Goal: Information Seeking & Learning: Learn about a topic

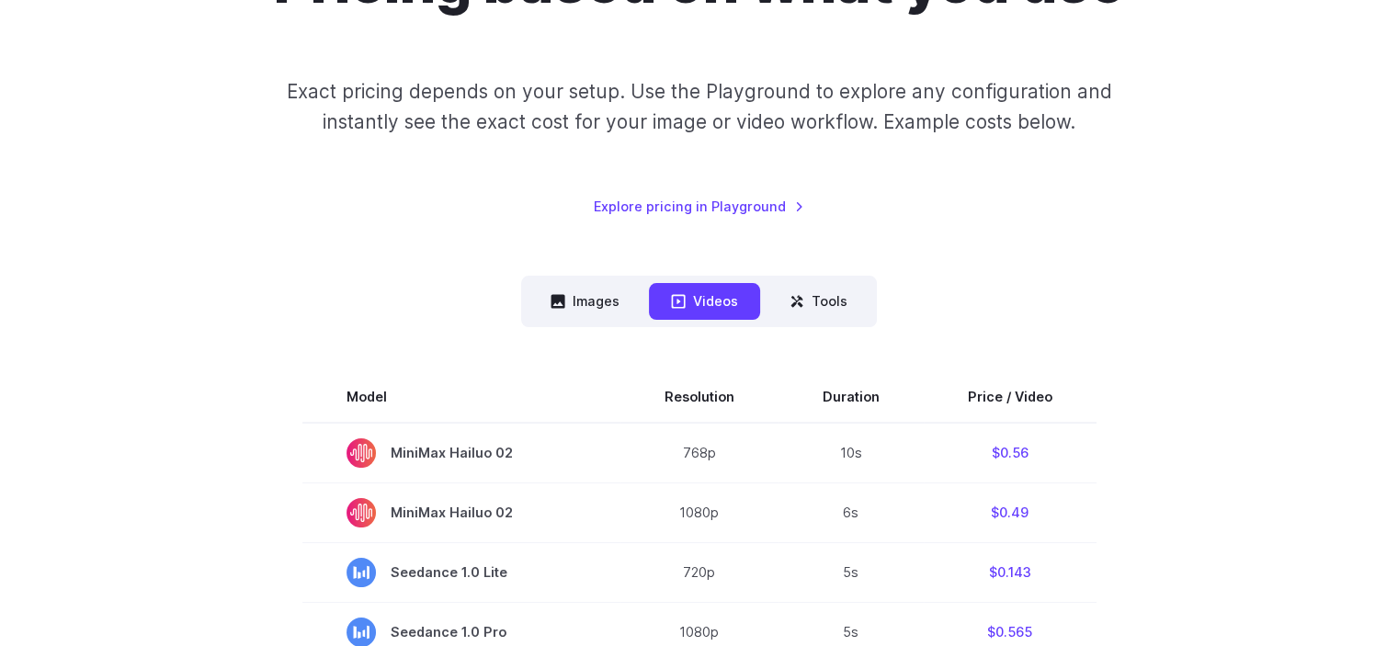
scroll to position [276, 0]
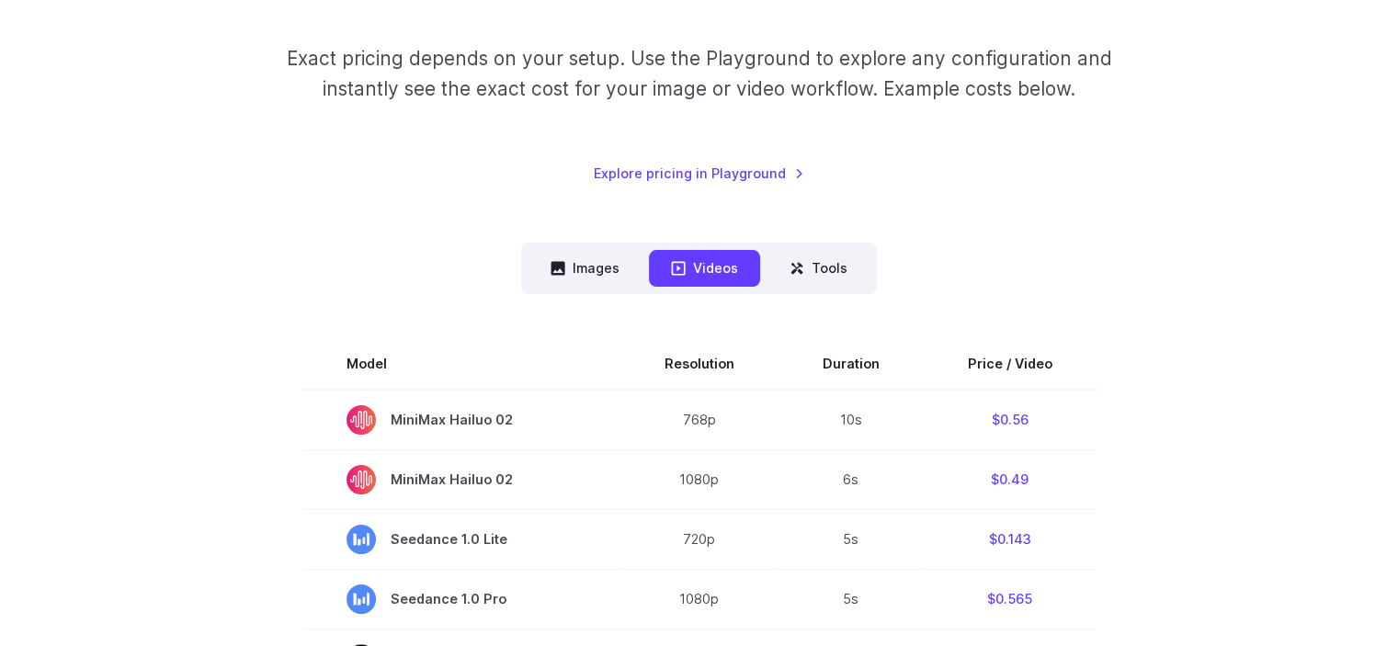
click at [612, 245] on nav "Images Videos Tools ****** ****** *****" at bounding box center [699, 268] width 356 height 51
click at [600, 269] on button "Images" at bounding box center [585, 268] width 113 height 36
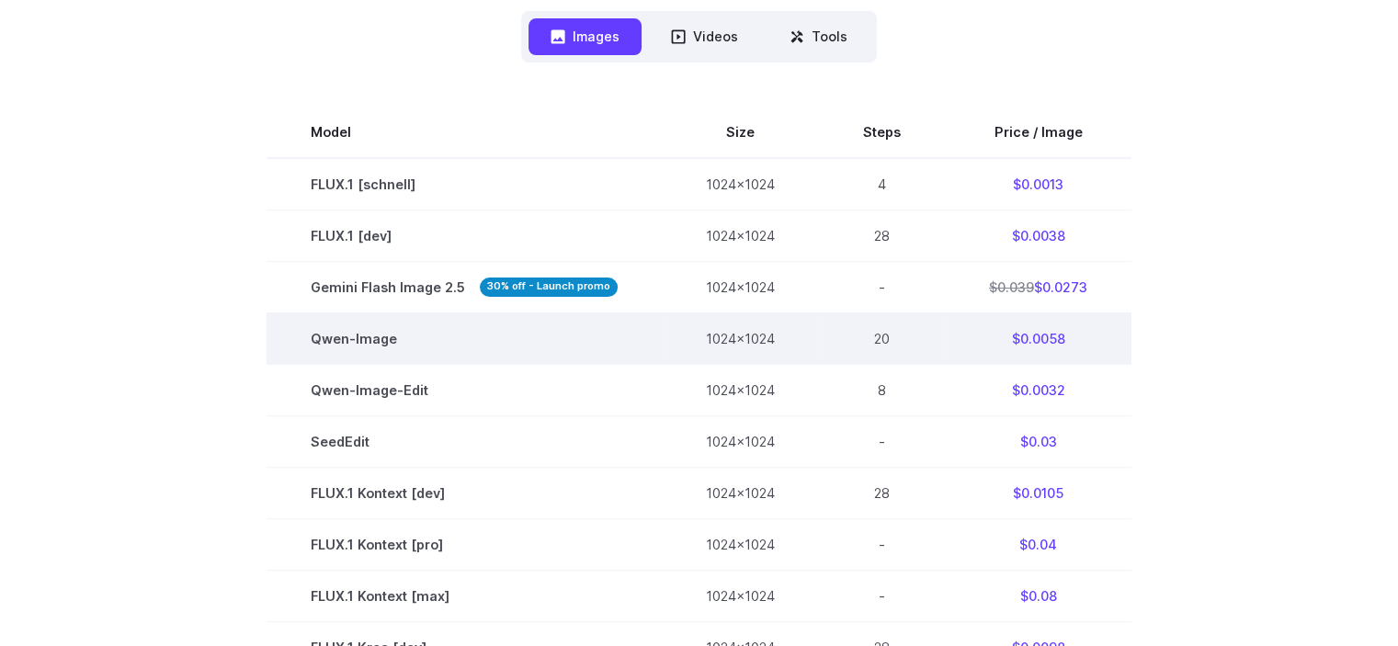
scroll to position [507, 0]
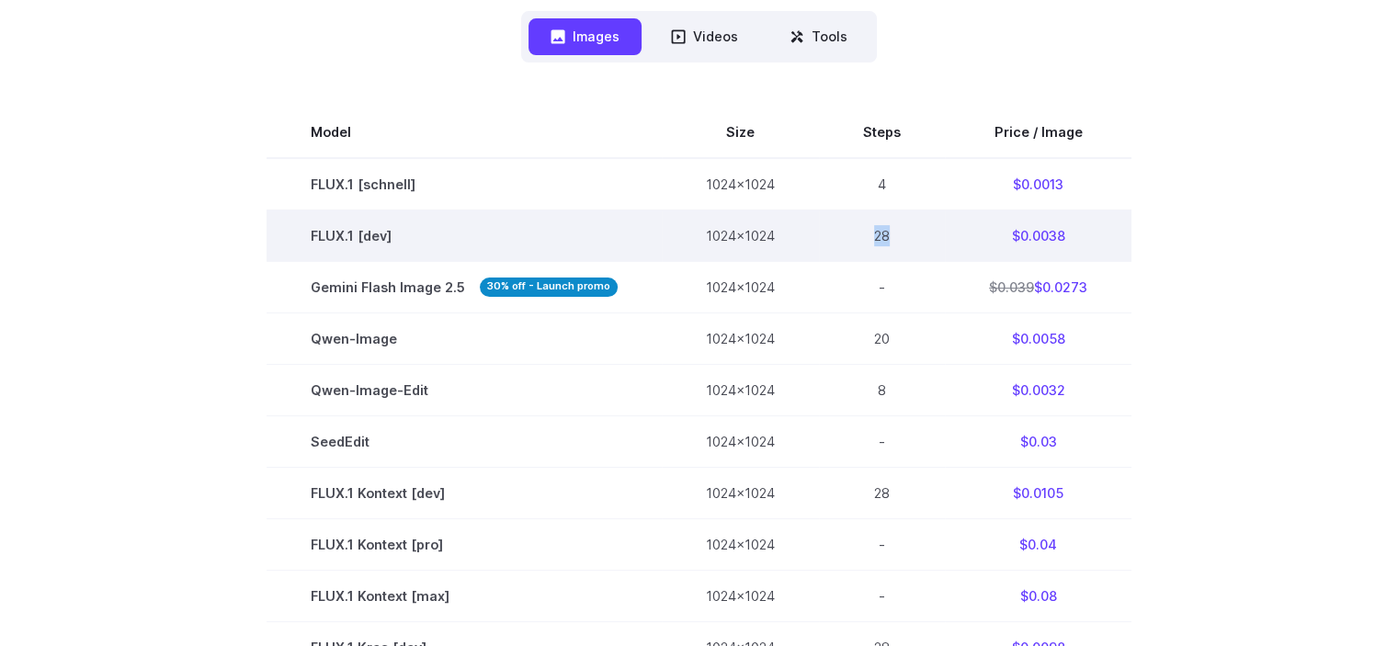
drag, startPoint x: 845, startPoint y: 230, endPoint x: 900, endPoint y: 229, distance: 55.2
click at [900, 229] on td "28" at bounding box center [882, 235] width 126 height 51
drag, startPoint x: 993, startPoint y: 227, endPoint x: 1082, endPoint y: 234, distance: 89.5
click at [1082, 234] on td "$0.0038" at bounding box center [1038, 235] width 187 height 51
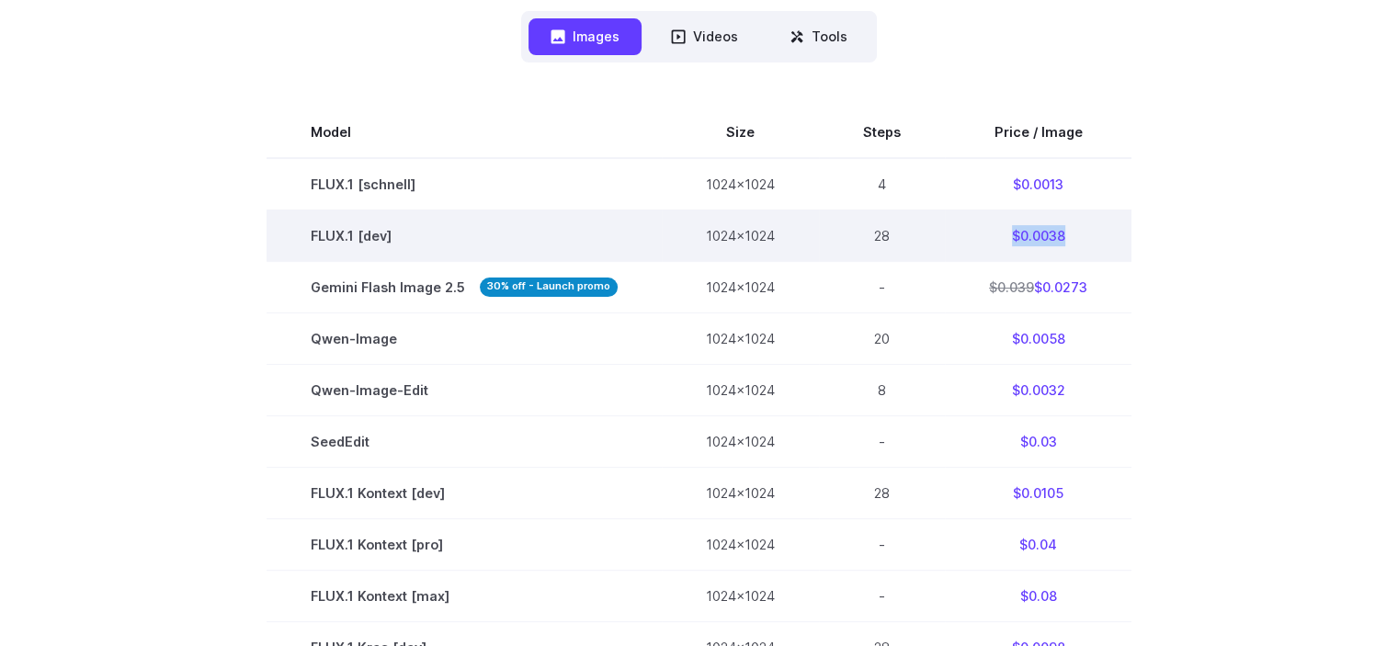
click at [1082, 234] on td "$0.0038" at bounding box center [1038, 235] width 187 height 51
drag, startPoint x: 1082, startPoint y: 229, endPoint x: 1005, endPoint y: 239, distance: 77.9
click at [1005, 239] on td "$0.0038" at bounding box center [1038, 235] width 187 height 51
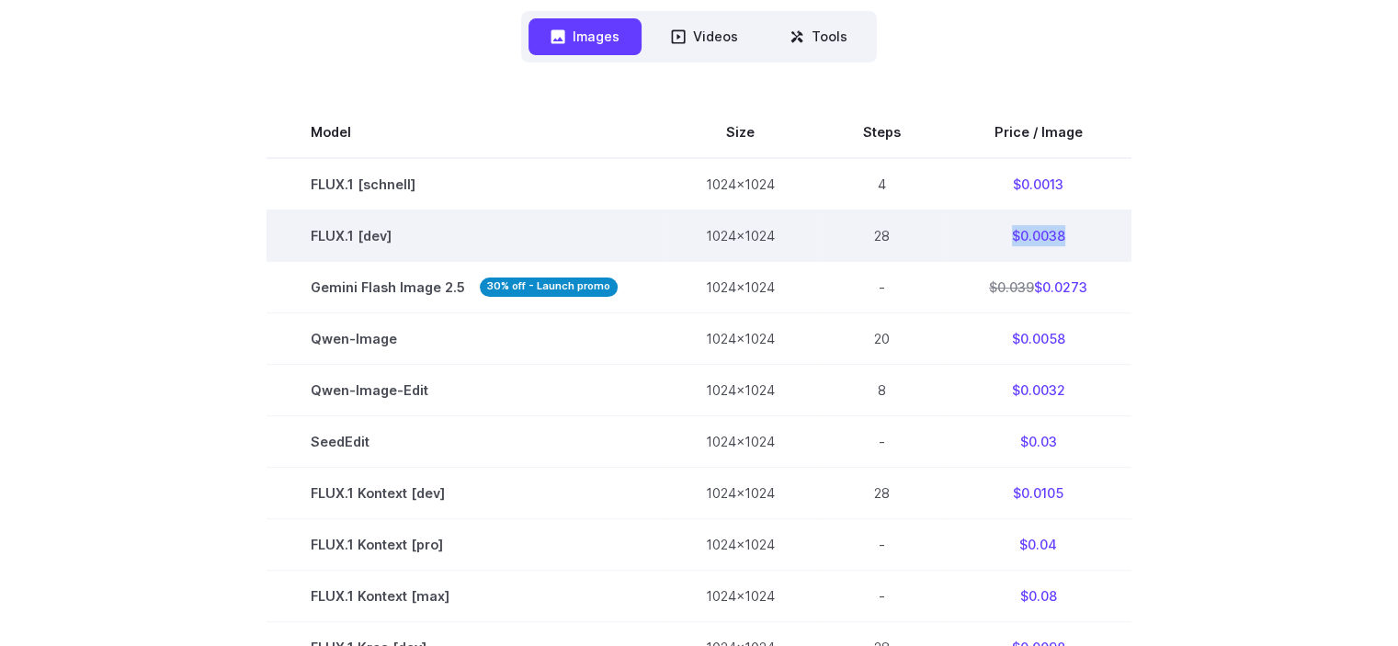
drag, startPoint x: 996, startPoint y: 237, endPoint x: 1092, endPoint y: 238, distance: 95.6
click at [1092, 238] on td "$0.0038" at bounding box center [1038, 235] width 187 height 51
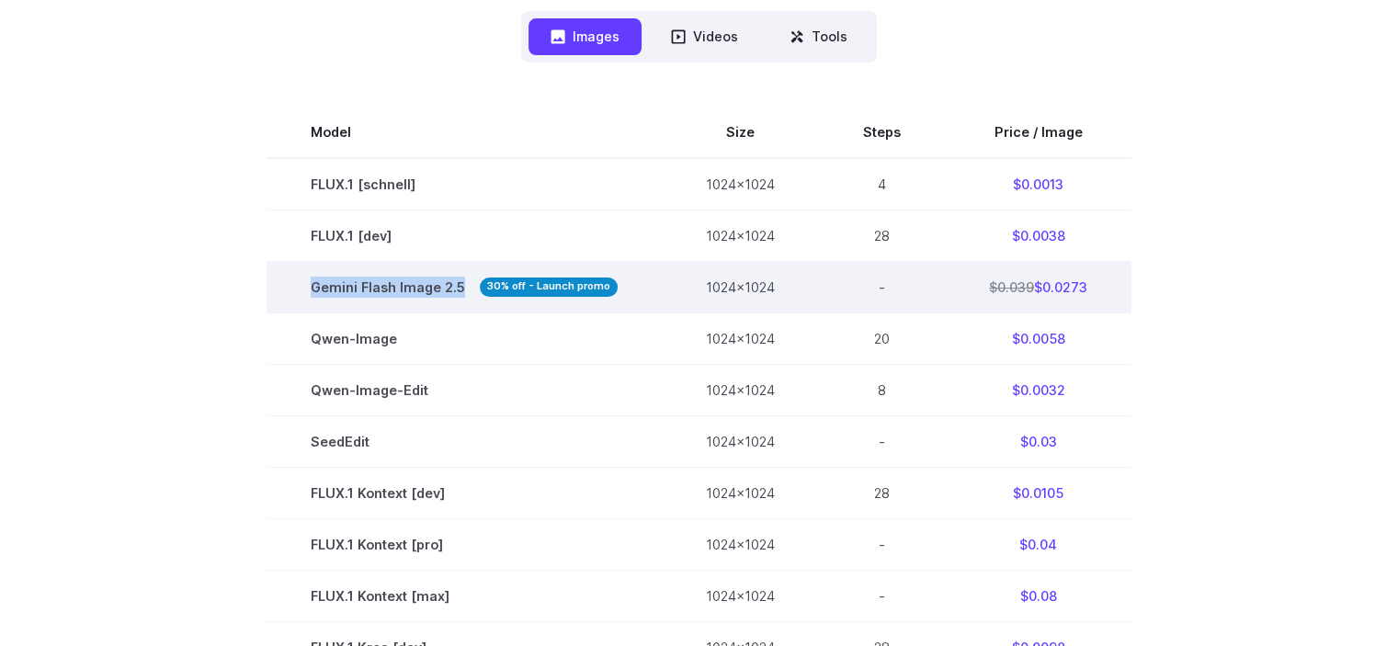
drag, startPoint x: 462, startPoint y: 291, endPoint x: 294, endPoint y: 293, distance: 168.2
click at [294, 293] on td "Gemini Flash Image 2.5 30% off - Launch promo" at bounding box center [464, 286] width 395 height 51
drag, startPoint x: 290, startPoint y: 276, endPoint x: 461, endPoint y: 281, distance: 170.1
click at [461, 281] on td "Gemini Flash Image 2.5 30% off - Launch promo" at bounding box center [464, 286] width 395 height 51
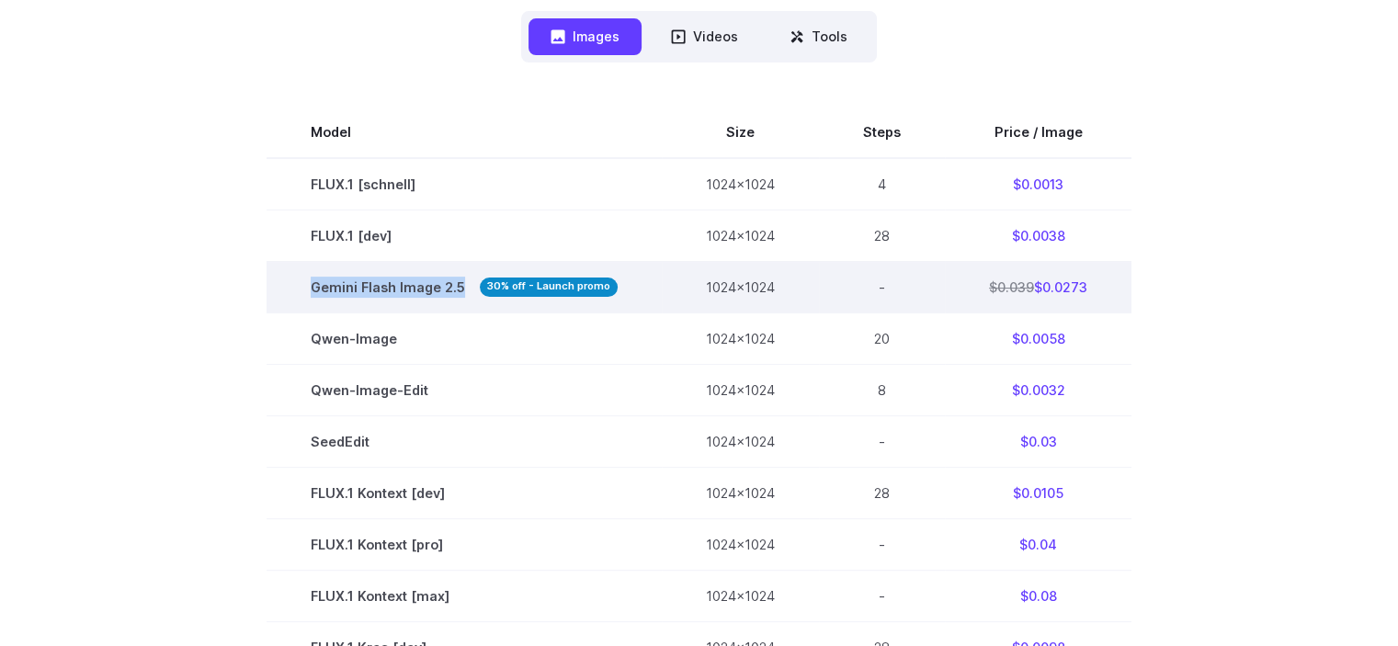
click at [461, 281] on span "Gemini Flash Image 2.5 30% off - Launch promo" at bounding box center [464, 287] width 307 height 21
drag, startPoint x: 471, startPoint y: 286, endPoint x: 303, endPoint y: 283, distance: 167.3
click at [303, 283] on td "Gemini Flash Image 2.5 30% off - Launch promo" at bounding box center [464, 286] width 395 height 51
click at [303, 282] on td "Gemini Flash Image 2.5 30% off - Launch promo" at bounding box center [464, 286] width 395 height 51
drag, startPoint x: 313, startPoint y: 290, endPoint x: 469, endPoint y: 285, distance: 156.3
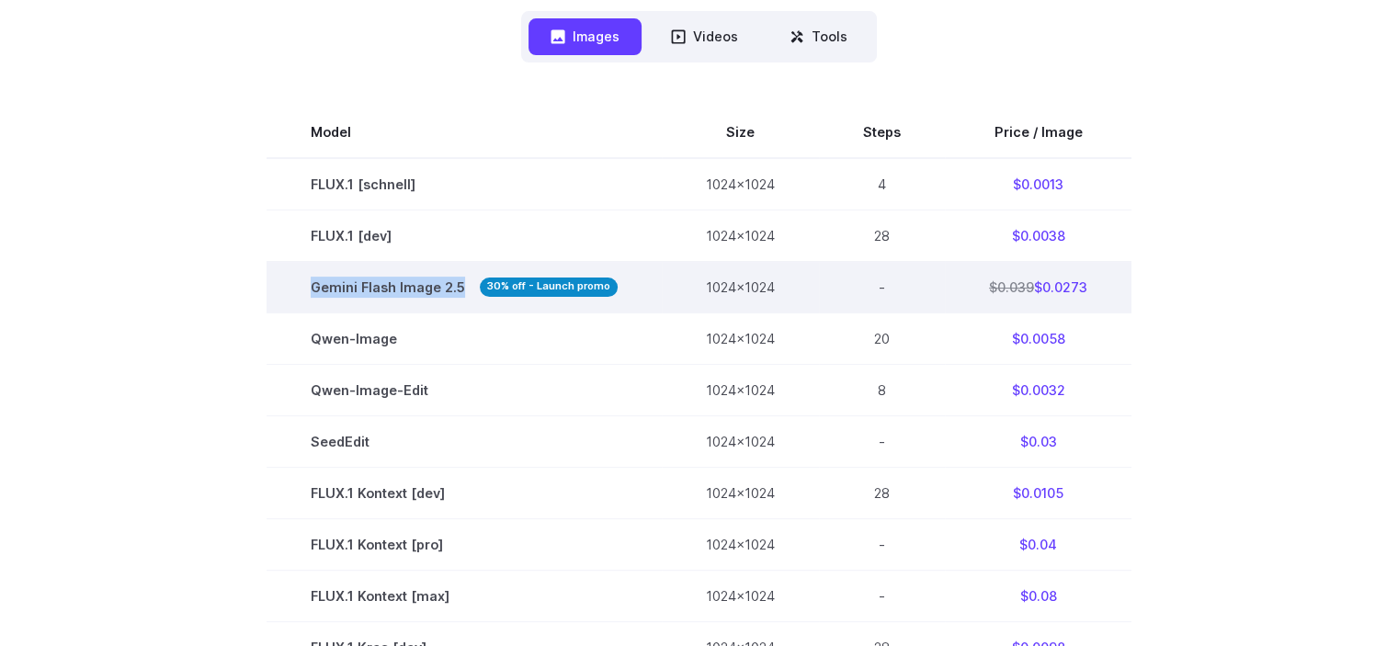
click at [469, 285] on span "Gemini Flash Image 2.5 30% off - Launch promo" at bounding box center [464, 287] width 307 height 21
drag, startPoint x: 463, startPoint y: 285, endPoint x: 279, endPoint y: 288, distance: 183.9
click at [279, 288] on td "Gemini Flash Image 2.5 30% off - Launch promo" at bounding box center [464, 286] width 395 height 51
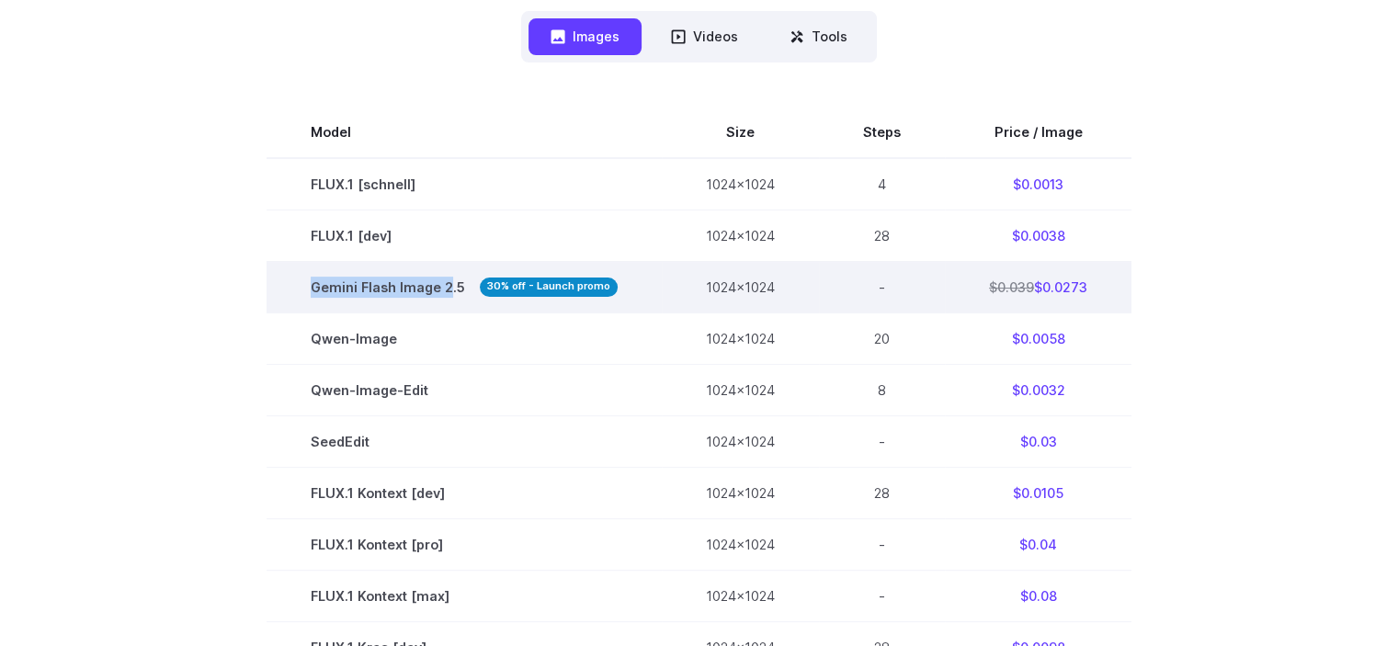
drag, startPoint x: 281, startPoint y: 279, endPoint x: 449, endPoint y: 284, distance: 167.4
click at [449, 284] on td "Gemini Flash Image 2.5 30% off - Launch promo" at bounding box center [464, 286] width 395 height 51
drag, startPoint x: 958, startPoint y: 282, endPoint x: 1119, endPoint y: 287, distance: 160.9
click at [1119, 287] on td "$0.039 $0.0273" at bounding box center [1038, 286] width 187 height 51
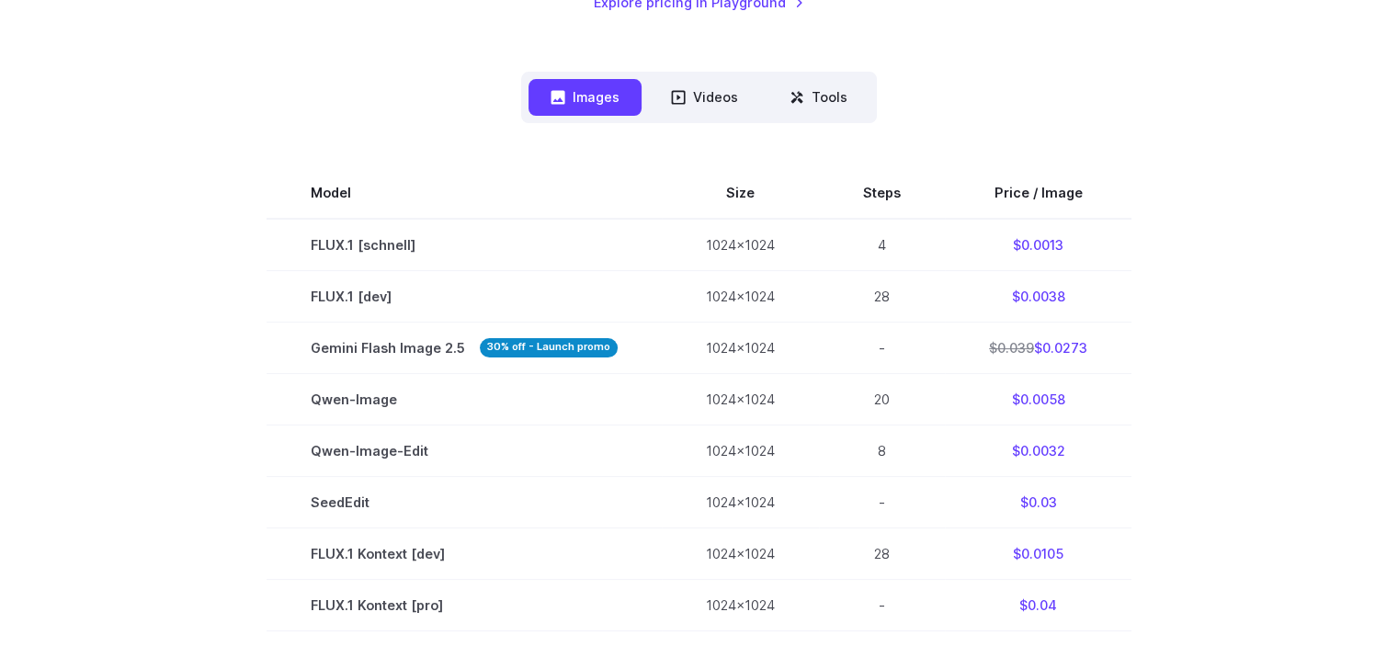
scroll to position [415, 0]
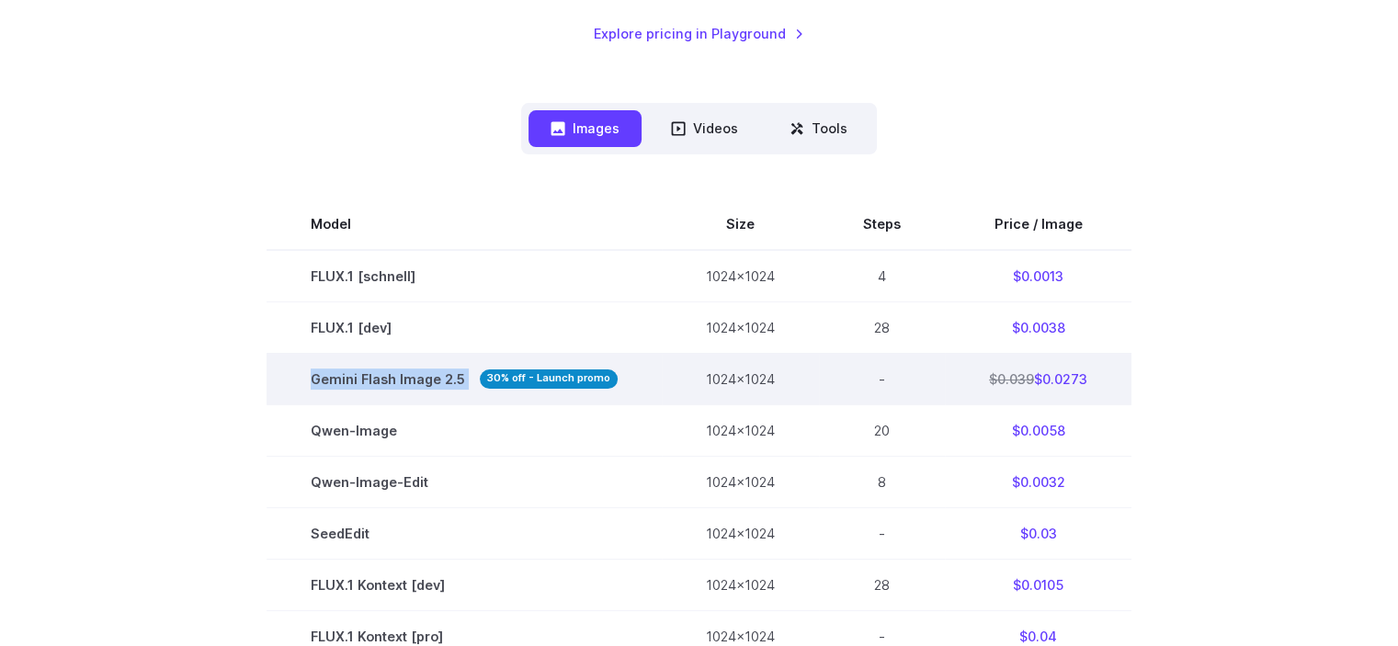
drag, startPoint x: 302, startPoint y: 381, endPoint x: 463, endPoint y: 393, distance: 161.3
click at [463, 393] on td "Gemini Flash Image 2.5 30% off - Launch promo" at bounding box center [464, 378] width 395 height 51
drag, startPoint x: 472, startPoint y: 378, endPoint x: 621, endPoint y: 376, distance: 148.9
click at [621, 376] on td "Gemini Flash Image 2.5 30% off - Launch promo" at bounding box center [464, 378] width 395 height 51
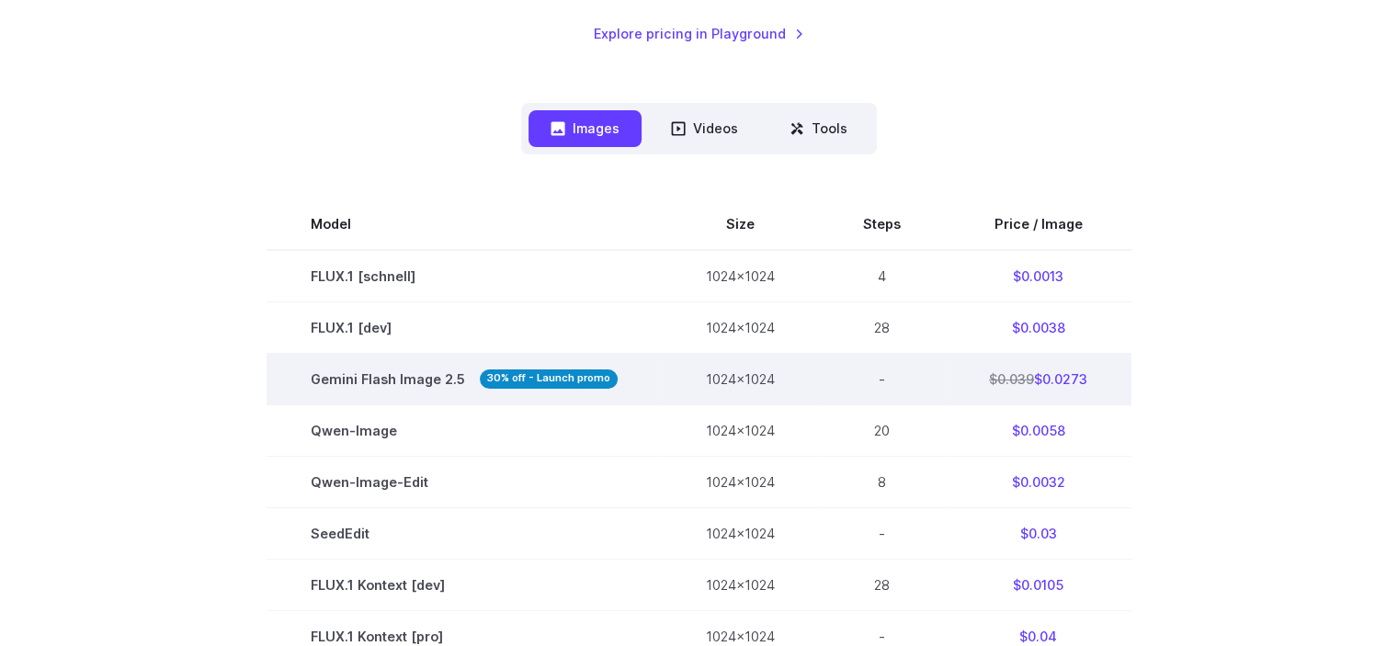
click at [621, 376] on td "Gemini Flash Image 2.5 30% off - Launch promo" at bounding box center [464, 378] width 395 height 51
drag, startPoint x: 621, startPoint y: 376, endPoint x: 607, endPoint y: 386, distance: 17.8
click at [607, 386] on td "Gemini Flash Image 2.5 30% off - Launch promo" at bounding box center [464, 378] width 395 height 51
click at [607, 386] on strong "30% off - Launch promo" at bounding box center [549, 379] width 138 height 19
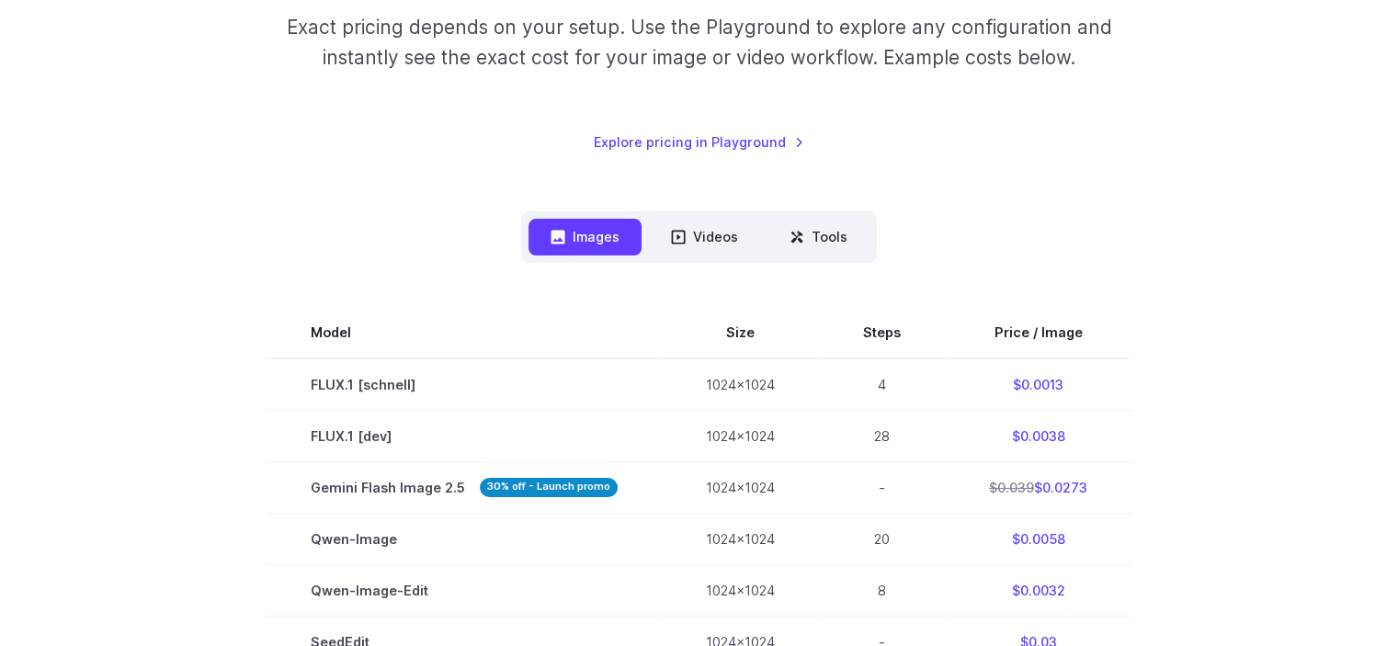
scroll to position [140, 0]
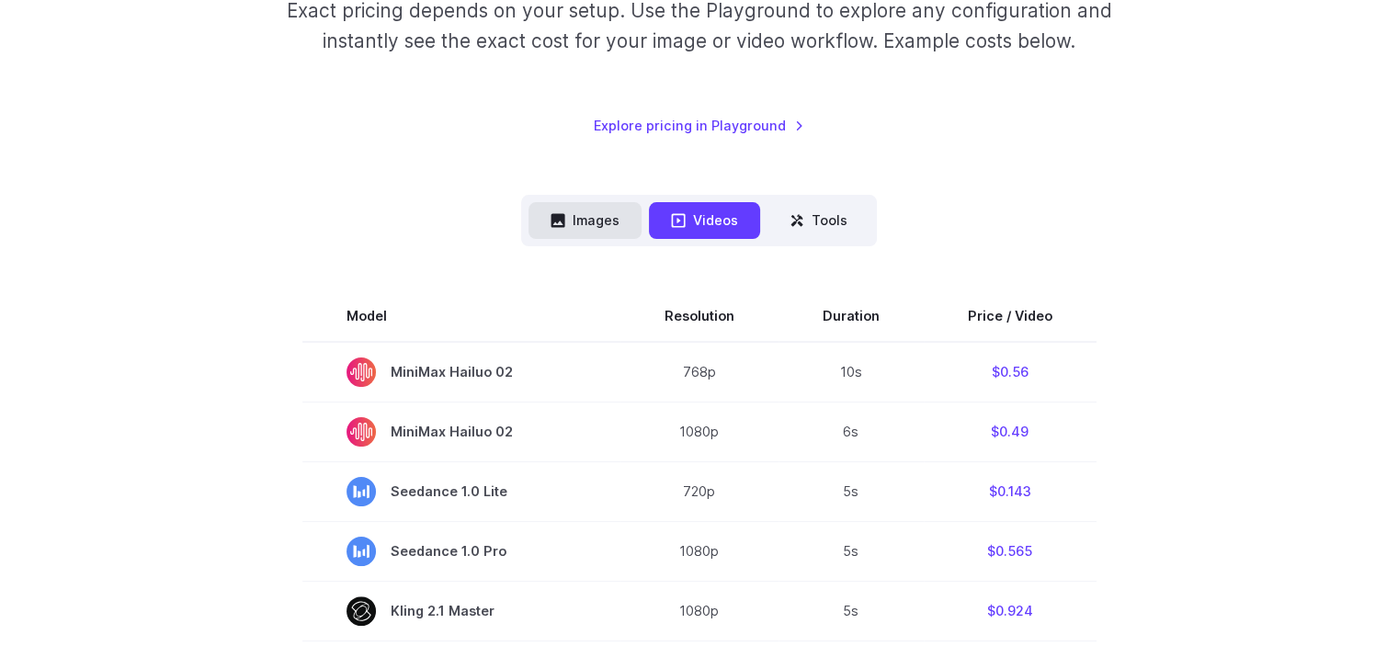
scroll to position [324, 0]
click at [545, 233] on button "Images" at bounding box center [585, 220] width 113 height 36
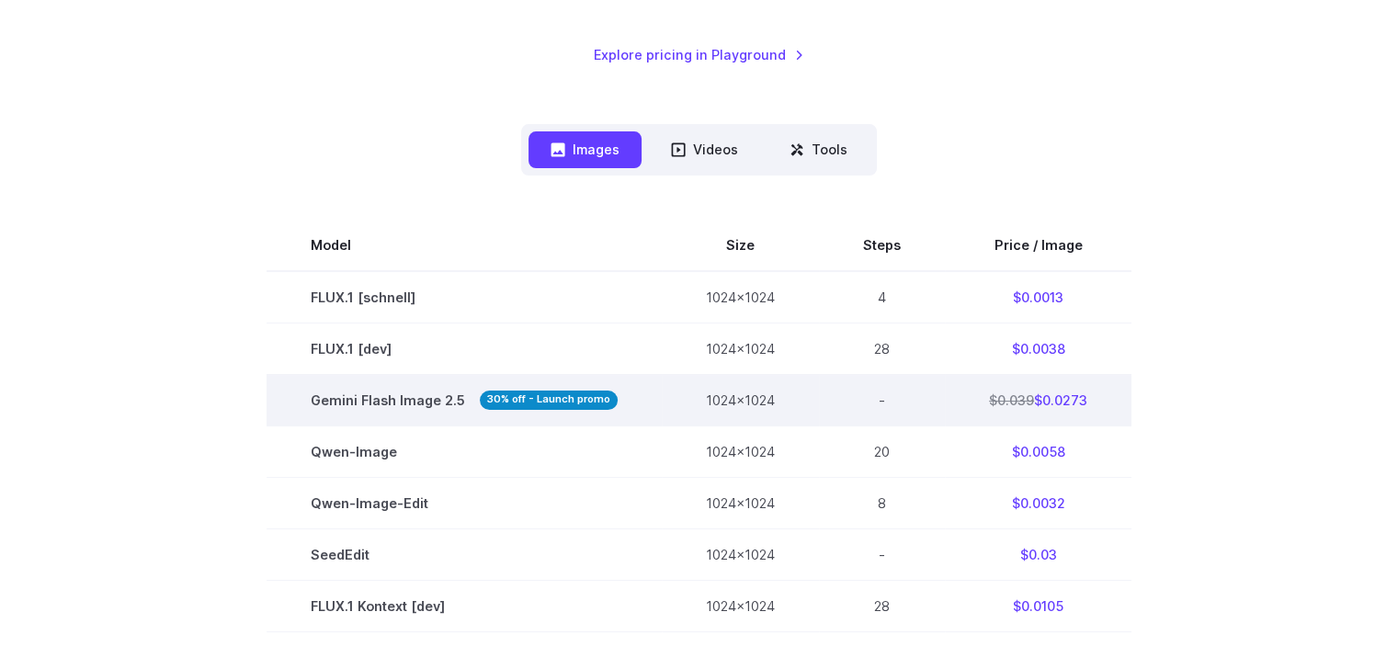
scroll to position [507, 0]
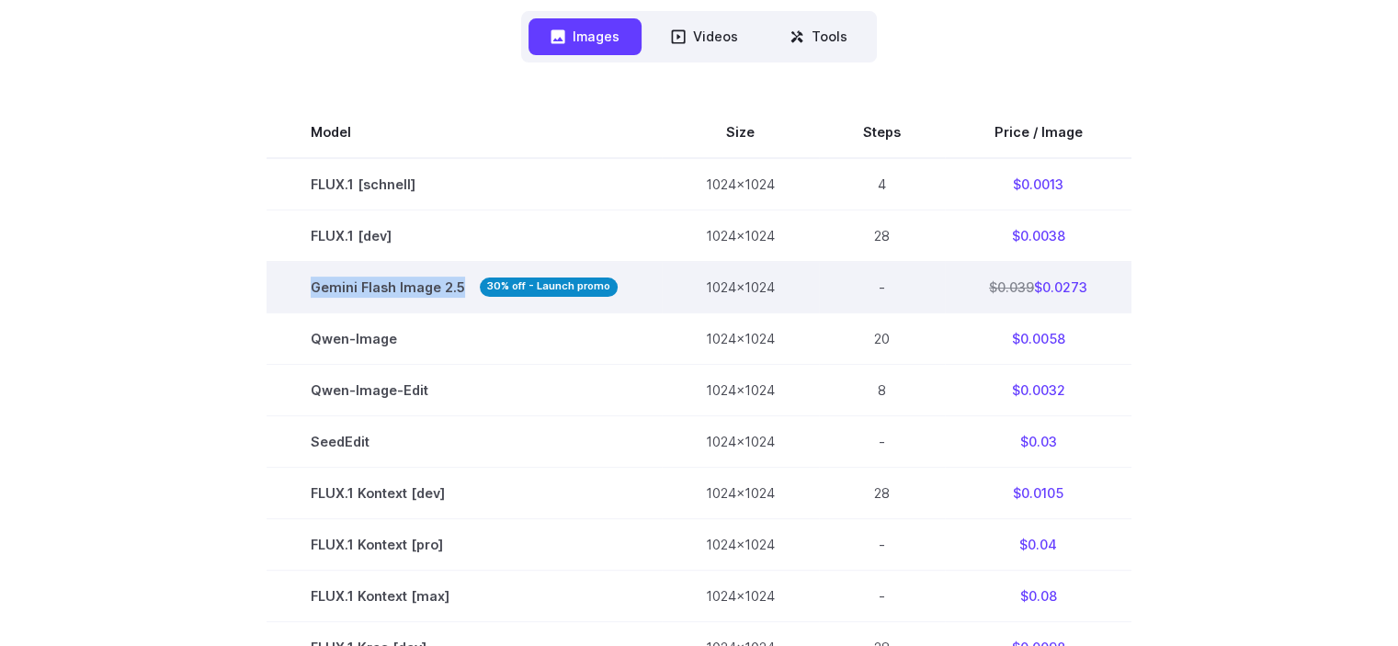
click at [473, 288] on td "Gemini Flash Image 2.5 30% off - Launch promo" at bounding box center [464, 286] width 395 height 51
drag, startPoint x: 978, startPoint y: 293, endPoint x: 1124, endPoint y: 298, distance: 146.2
click at [1124, 298] on td "$0.039 $0.0273" at bounding box center [1038, 286] width 187 height 51
drag, startPoint x: 1124, startPoint y: 286, endPoint x: 948, endPoint y: 280, distance: 176.6
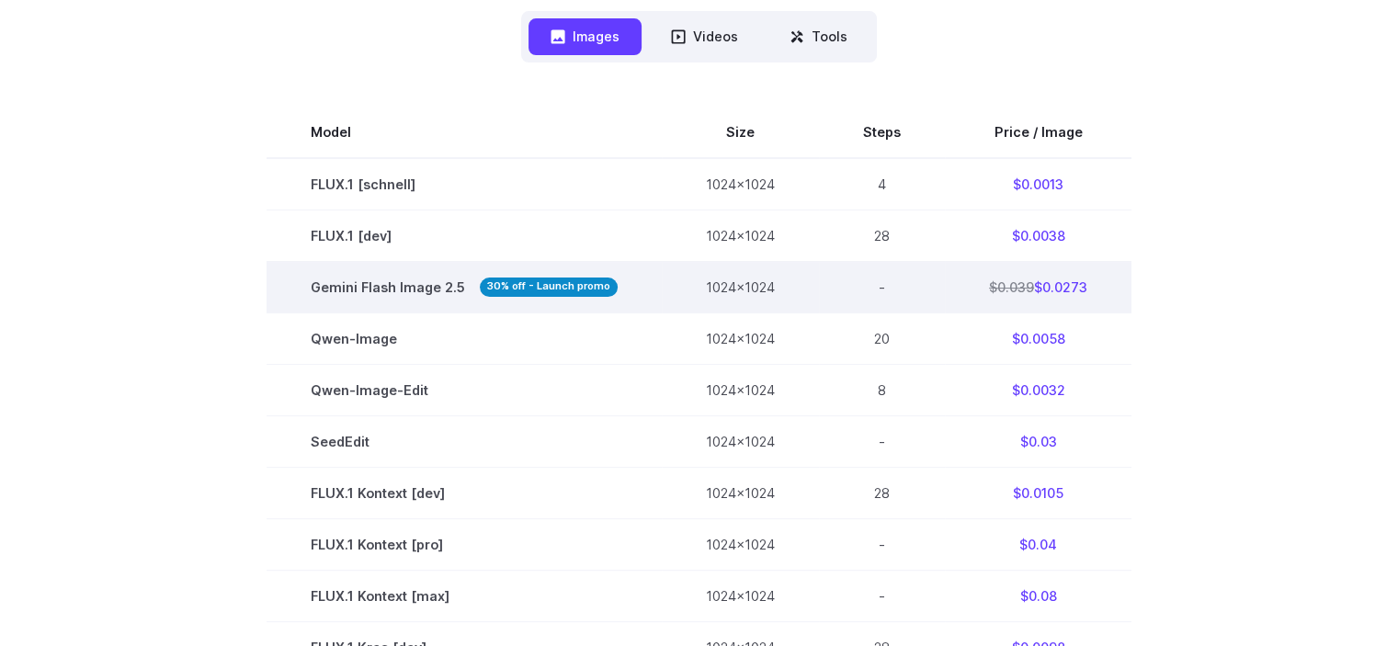
click at [948, 280] on td "$0.039 $0.0273" at bounding box center [1038, 286] width 187 height 51
drag, startPoint x: 958, startPoint y: 291, endPoint x: 1110, endPoint y: 289, distance: 152.6
click at [1110, 289] on td "$0.039 $0.0273" at bounding box center [1038, 286] width 187 height 51
click at [946, 290] on td "$0.039 $0.0273" at bounding box center [1038, 286] width 187 height 51
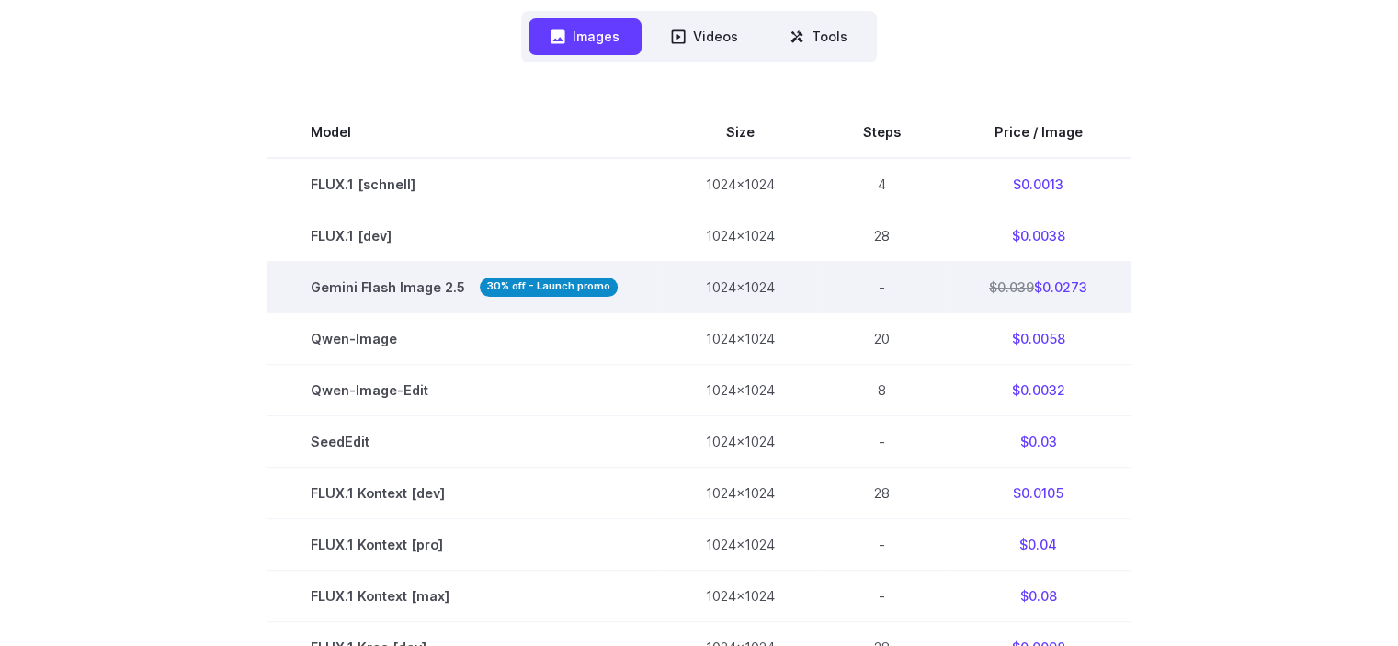
drag, startPoint x: 956, startPoint y: 281, endPoint x: 1093, endPoint y: 292, distance: 137.4
click at [1093, 292] on td "$0.039 $0.0273" at bounding box center [1038, 286] width 187 height 51
drag, startPoint x: 1102, startPoint y: 282, endPoint x: 955, endPoint y: 278, distance: 147.1
click at [955, 278] on td "$0.039 $0.0273" at bounding box center [1038, 286] width 187 height 51
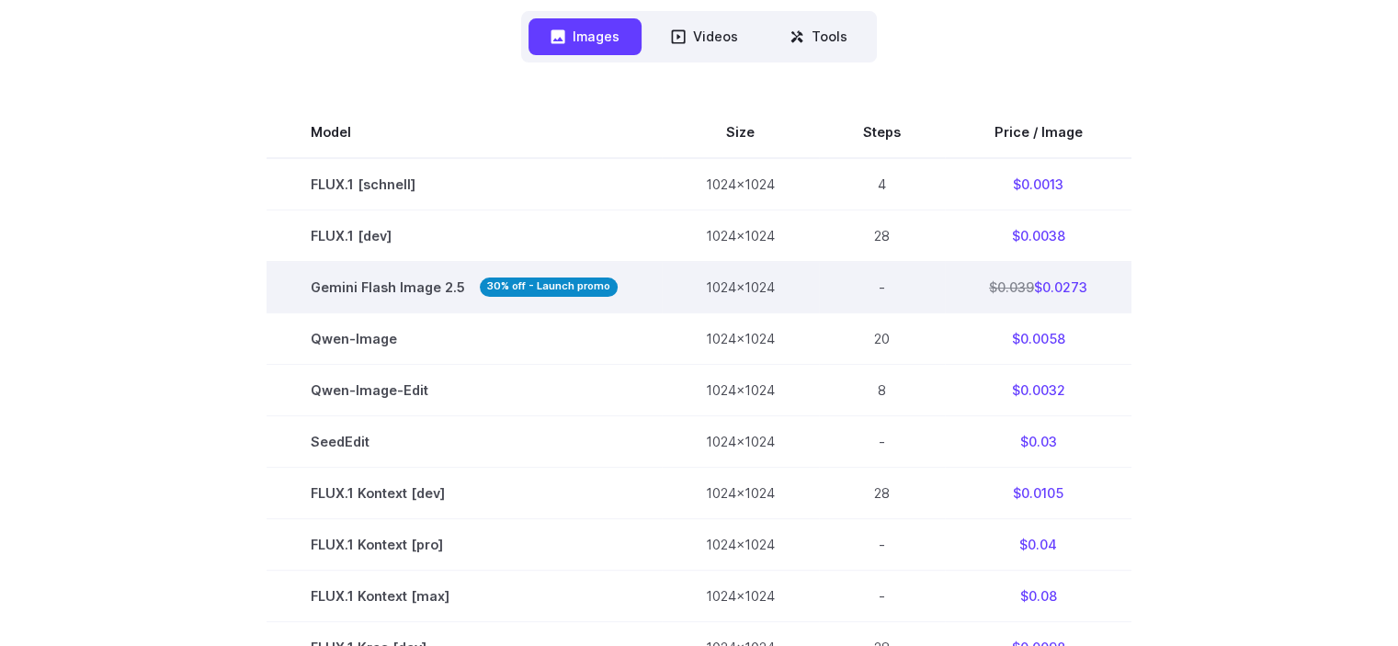
click at [955, 278] on td "$0.039 $0.0273" at bounding box center [1038, 286] width 187 height 51
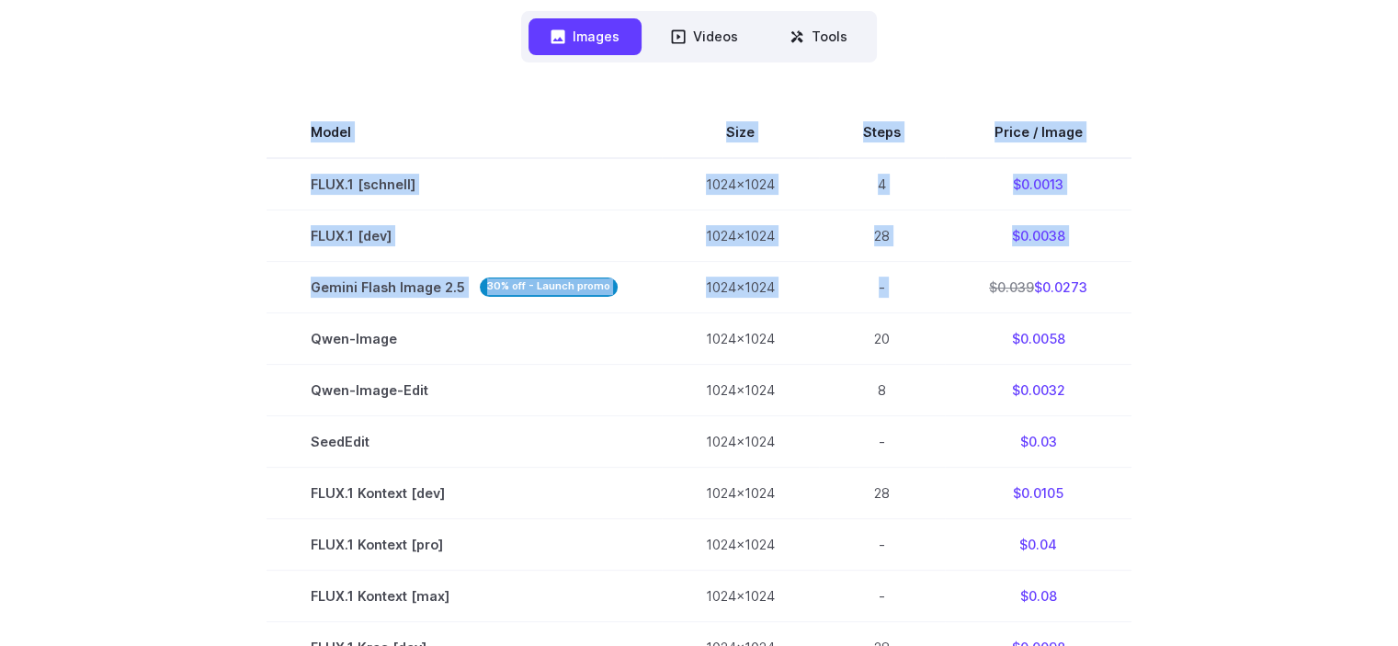
drag, startPoint x: 959, startPoint y: 284, endPoint x: 1133, endPoint y: 288, distance: 174.7
click at [1133, 288] on section "Model Size Steps Price / Image FLUX.1 [schnell] 1024x1024 4 $0.0013 FLUX.1 [dev…" at bounding box center [700, 622] width 1280 height 1030
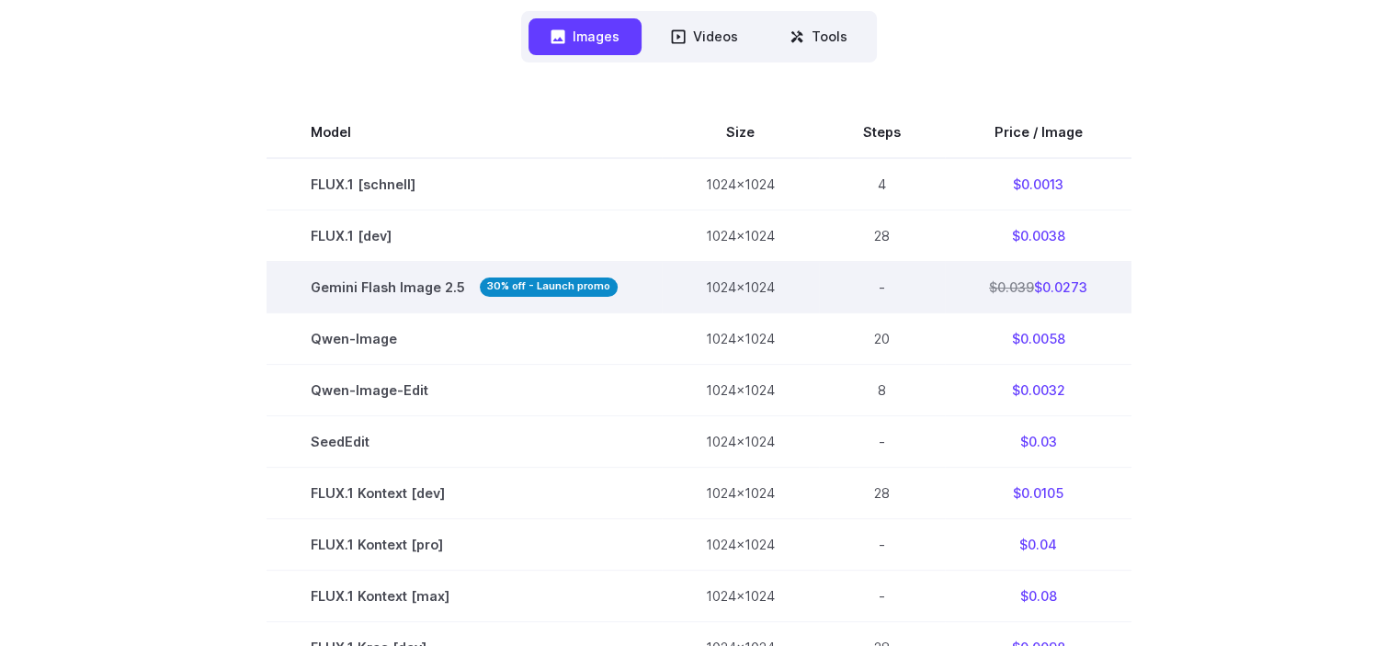
drag, startPoint x: 1039, startPoint y: 280, endPoint x: 950, endPoint y: 278, distance: 89.2
click at [950, 278] on td "$0.039 $0.0273" at bounding box center [1038, 286] width 187 height 51
drag, startPoint x: 973, startPoint y: 293, endPoint x: 1030, endPoint y: 298, distance: 57.2
click at [1092, 290] on td "$0.039 $0.0273" at bounding box center [1038, 286] width 187 height 51
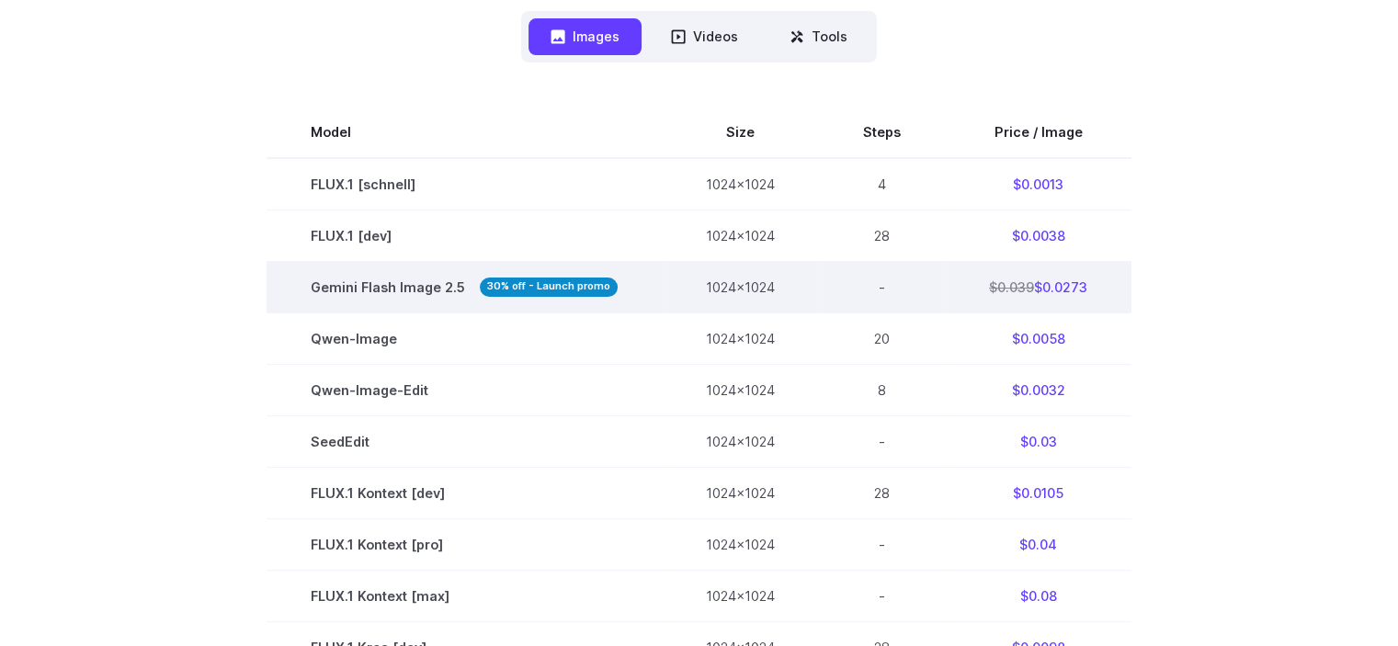
click at [1116, 289] on td "$0.039 $0.0273" at bounding box center [1038, 286] width 187 height 51
